Goal: Transaction & Acquisition: Purchase product/service

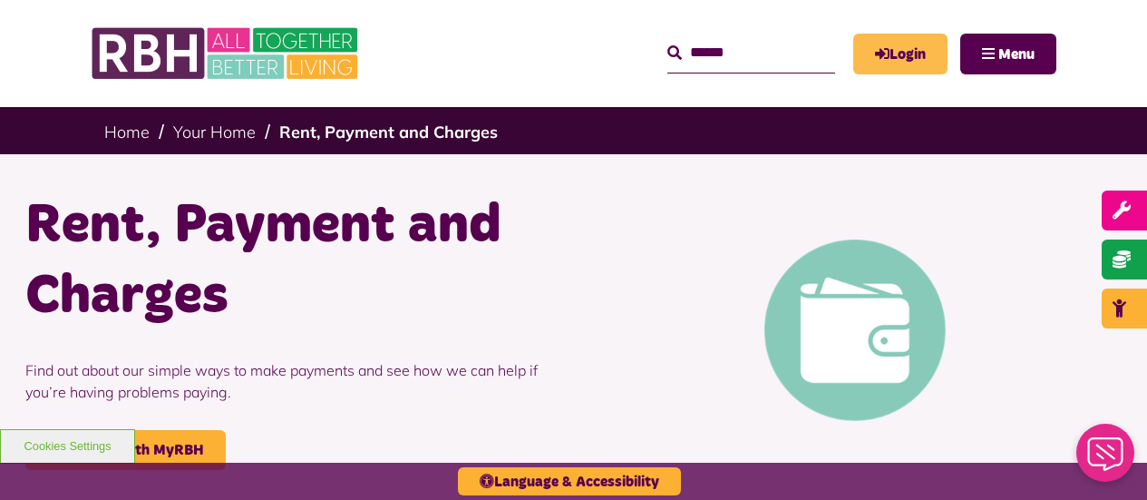
click at [897, 59] on link "Login" at bounding box center [900, 54] width 94 height 41
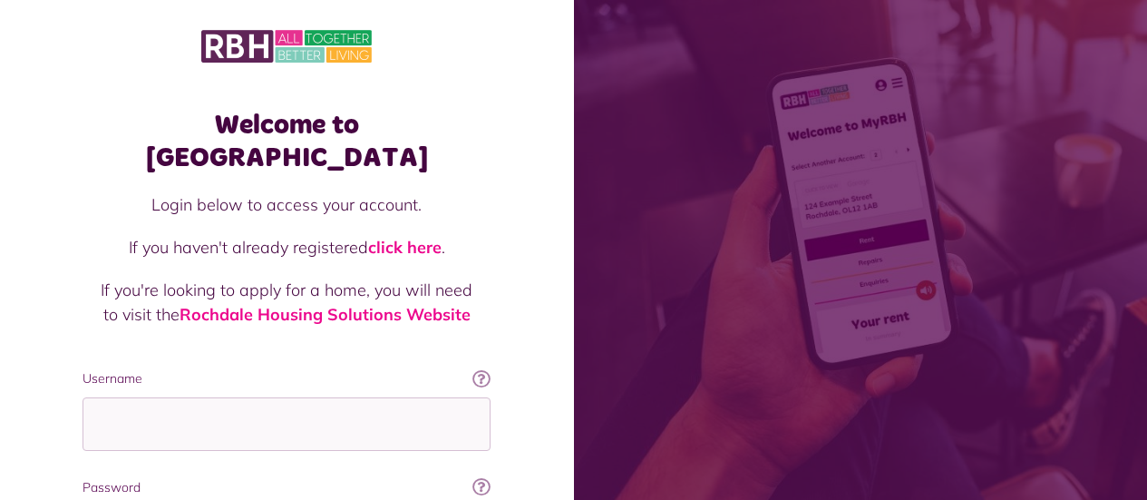
scroll to position [181, 0]
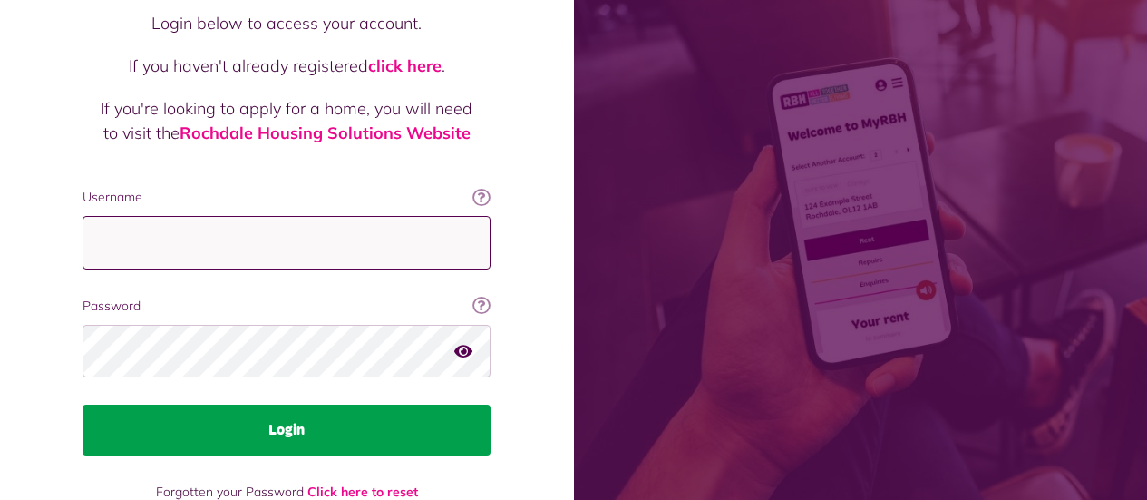
type input "**********"
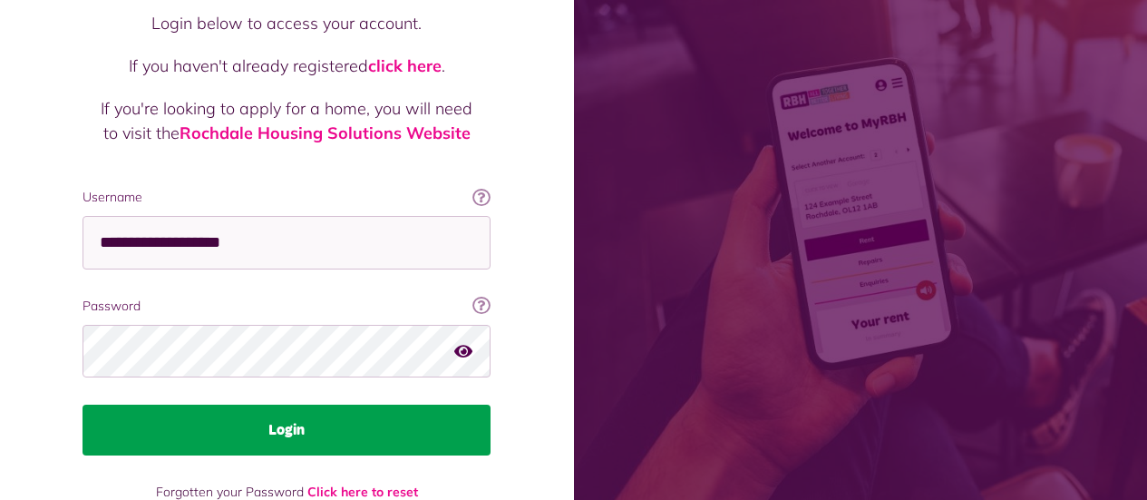
click at [274, 411] on button "Login" at bounding box center [287, 429] width 408 height 51
click at [255, 404] on button "Login" at bounding box center [287, 429] width 408 height 51
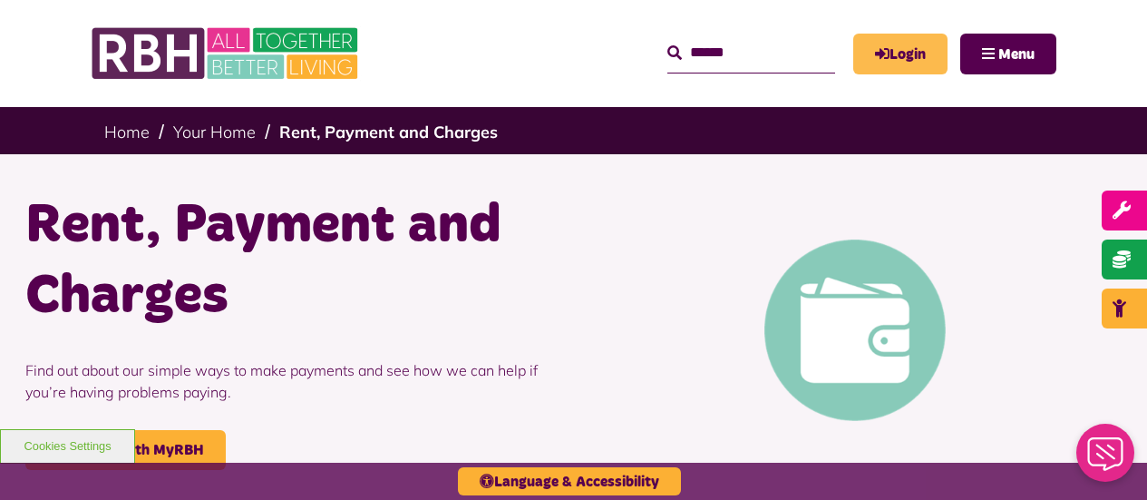
click at [904, 44] on link "Login" at bounding box center [900, 54] width 94 height 41
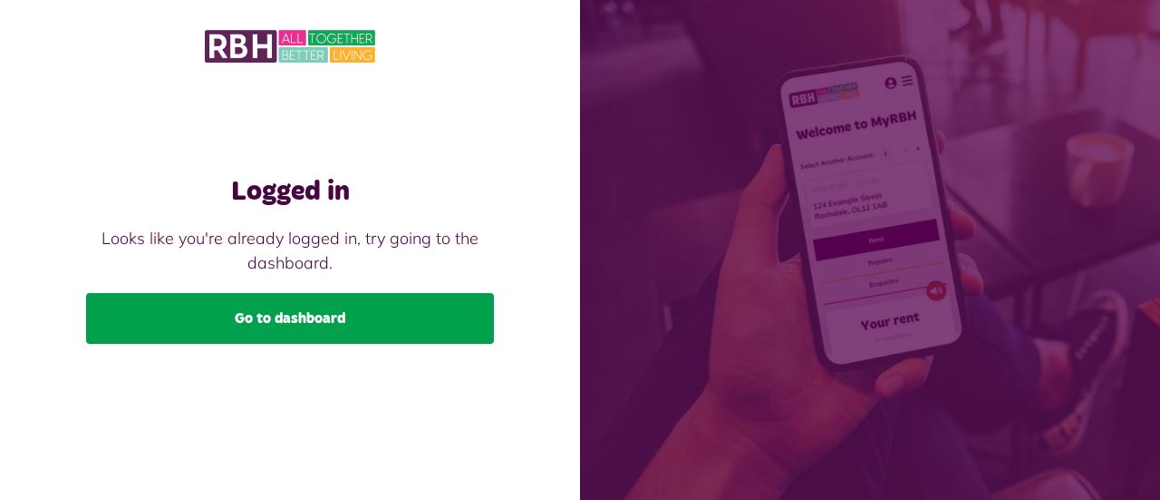
click at [291, 322] on link "Go to dashboard" at bounding box center [290, 318] width 408 height 51
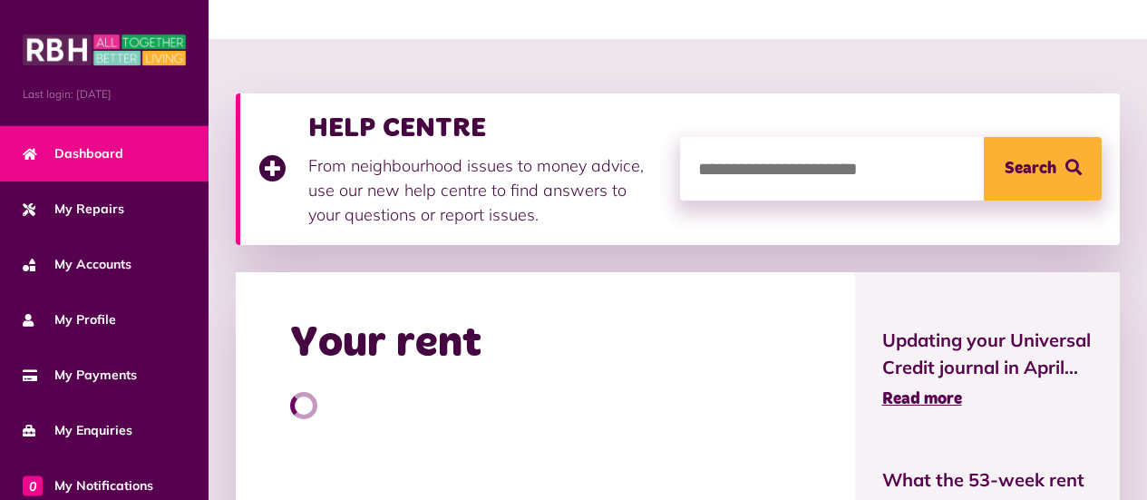
scroll to position [272, 0]
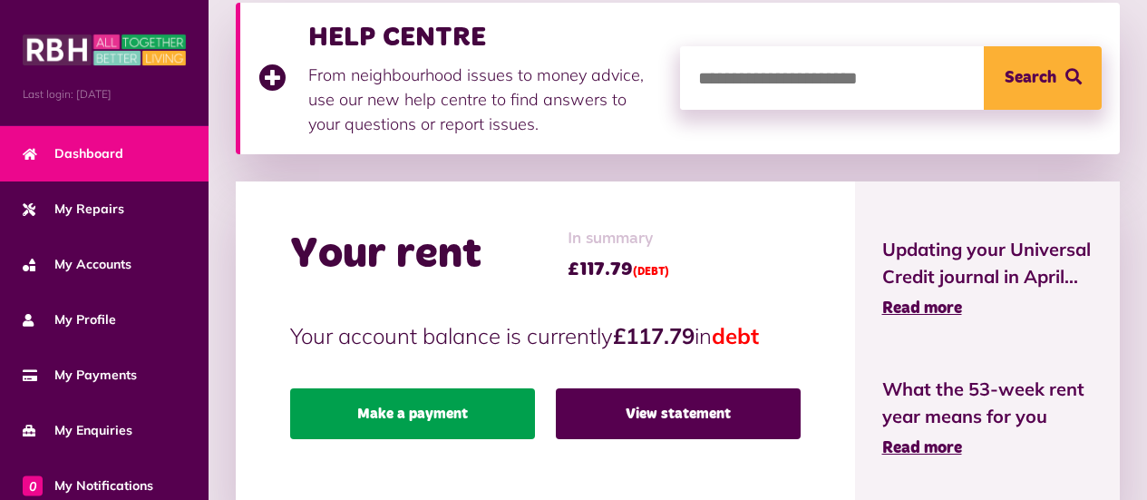
click at [430, 413] on link "Make a payment" at bounding box center [412, 413] width 245 height 51
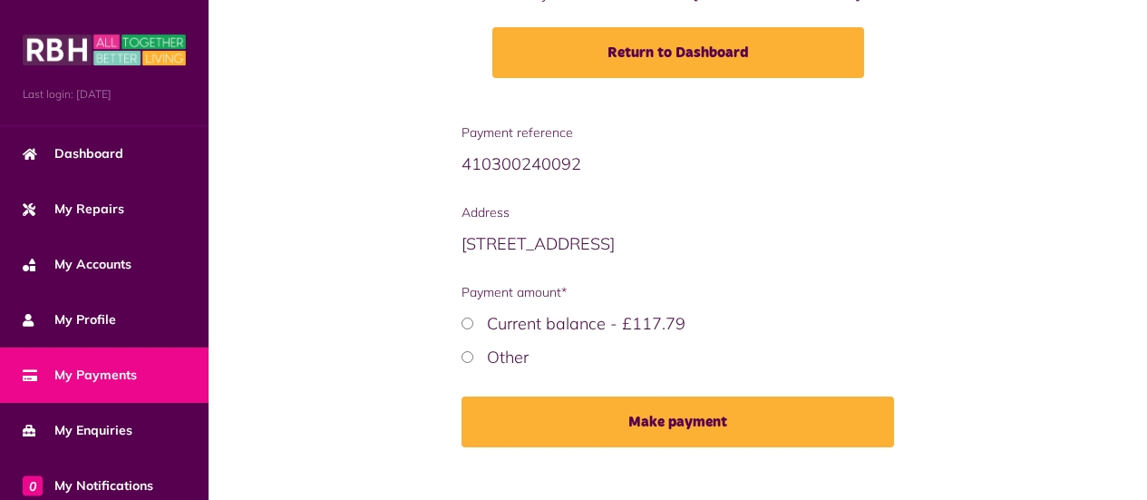
scroll to position [300, 0]
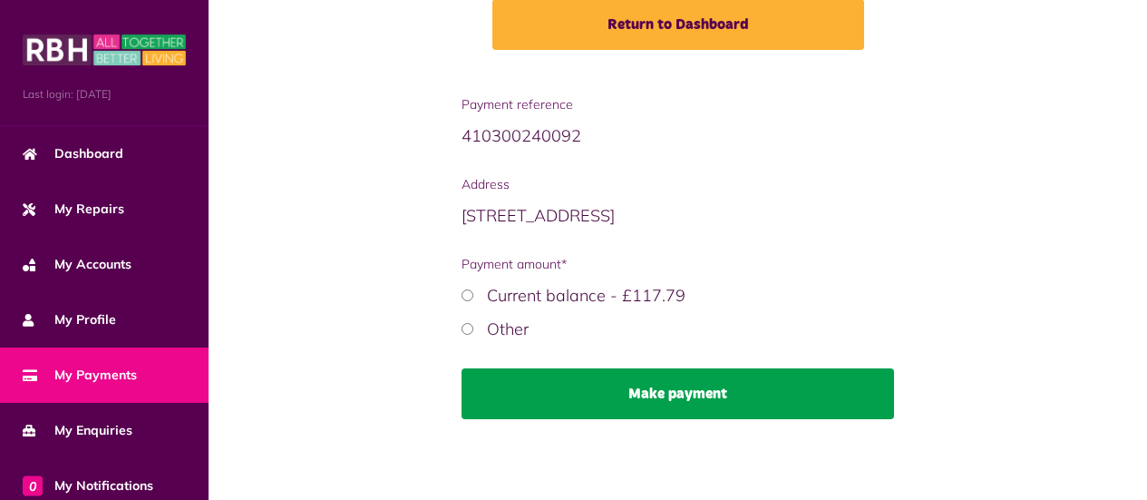
click at [639, 384] on button "Make payment" at bounding box center [677, 393] width 433 height 51
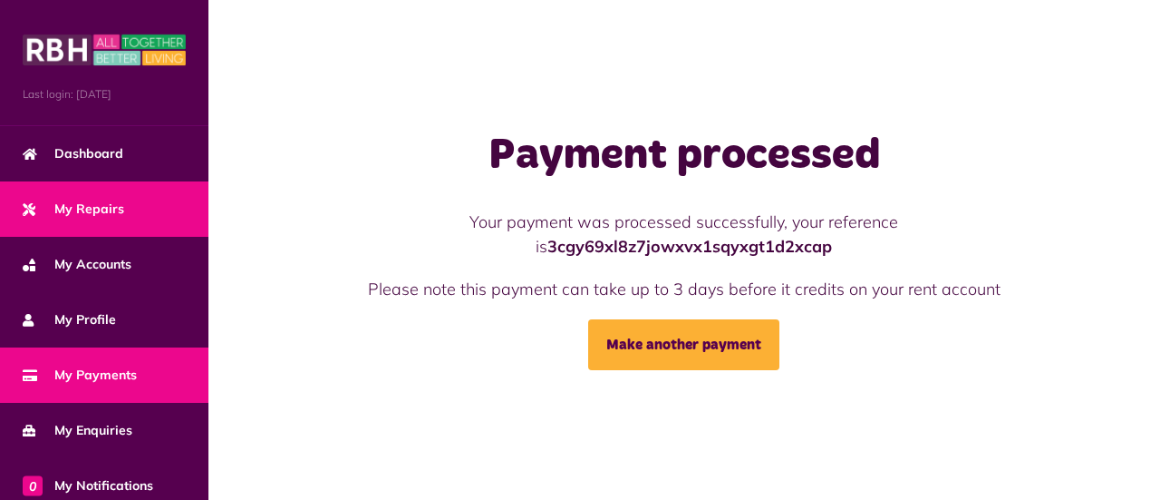
click at [92, 213] on span "My Repairs" at bounding box center [74, 208] width 102 height 19
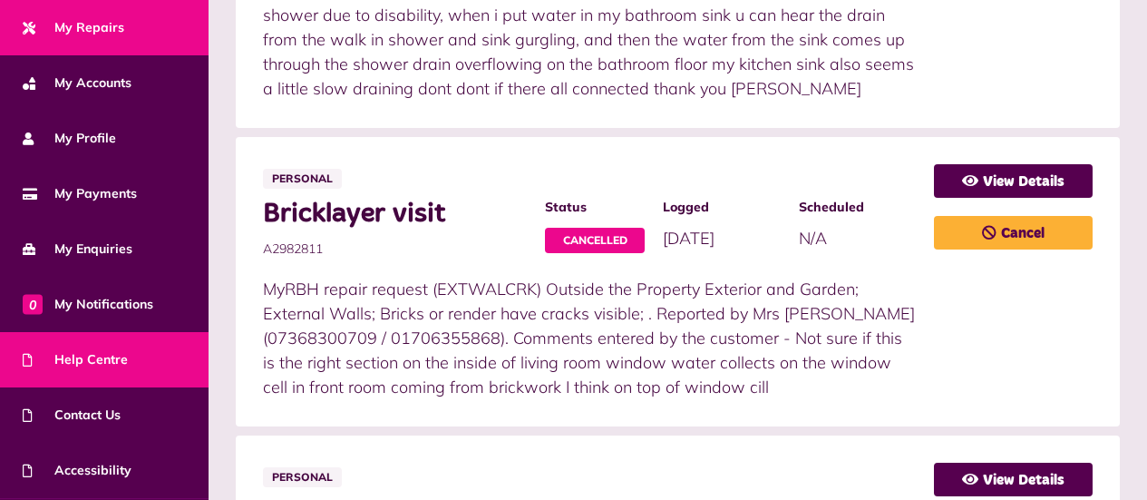
scroll to position [234, 0]
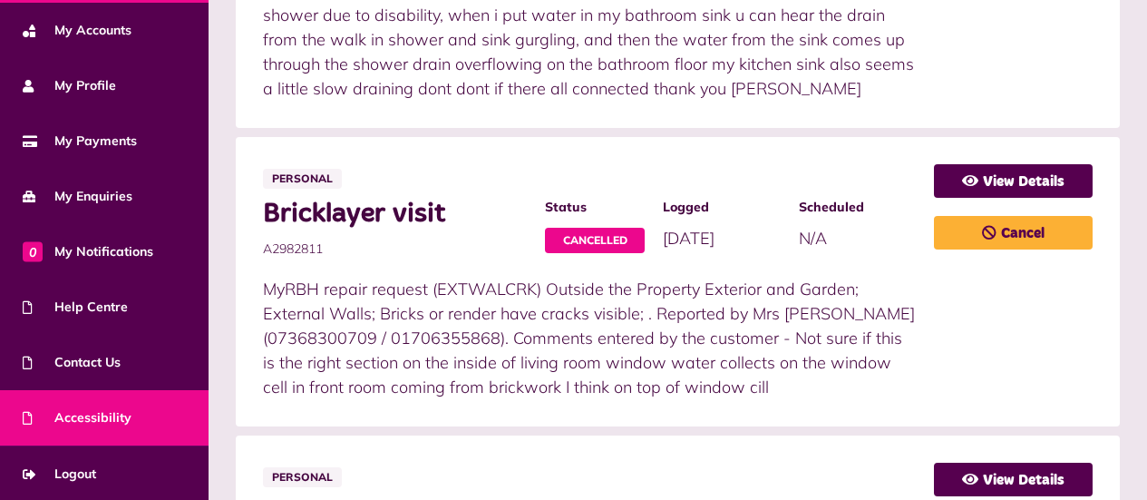
click at [108, 418] on span "Accessibility" at bounding box center [77, 417] width 109 height 19
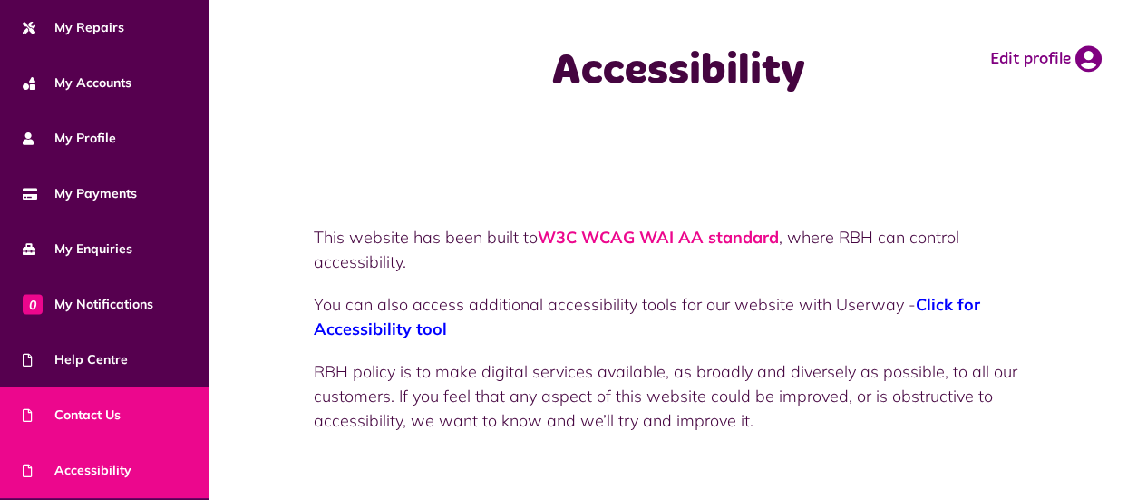
scroll to position [91, 0]
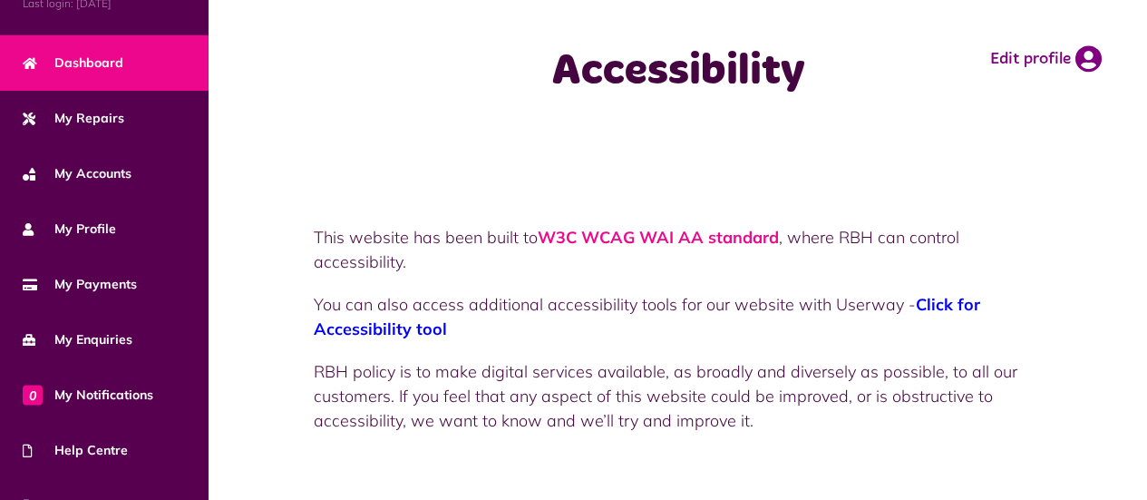
click at [111, 62] on span "Dashboard" at bounding box center [73, 62] width 101 height 19
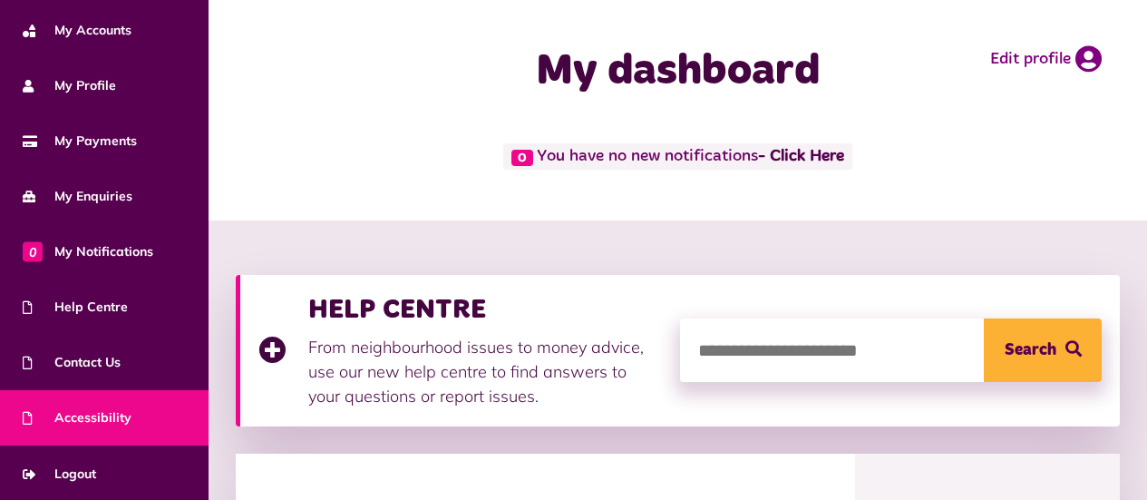
scroll to position [91, 0]
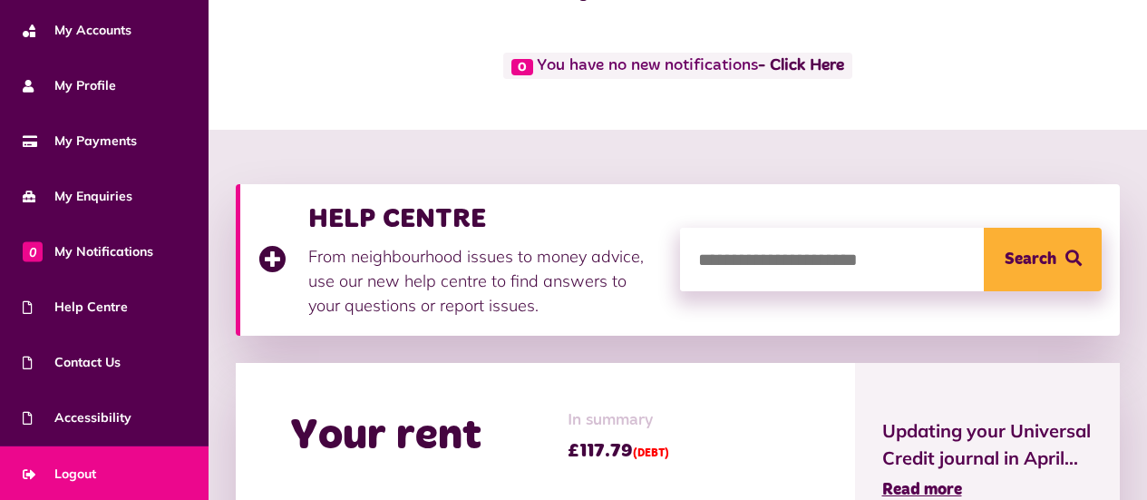
click at [66, 467] on span "Logout" at bounding box center [59, 473] width 73 height 19
